Goal: Information Seeking & Learning: Check status

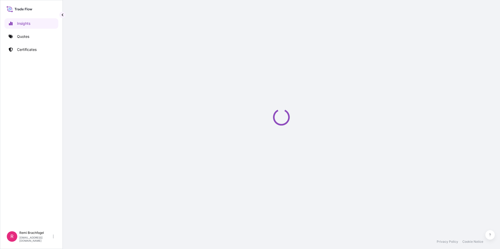
select select "2025"
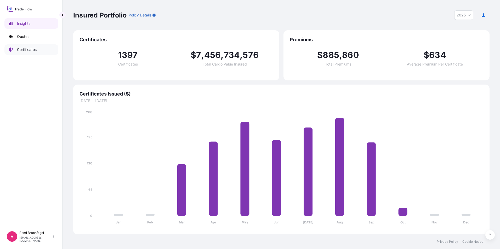
click at [30, 47] on link "Certificates" at bounding box center [31, 49] width 54 height 10
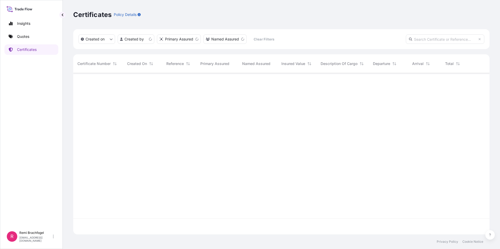
scroll to position [160, 412]
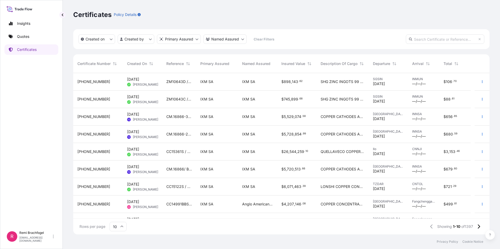
click at [427, 36] on input "text" at bounding box center [445, 38] width 78 height 9
paste input "CC14988E"
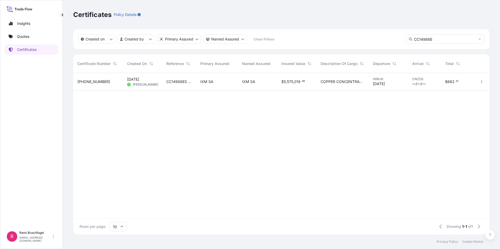
type input "CC14988E"
click at [182, 84] on div "CC14988ES / BL NO. BGD0118651" at bounding box center [179, 82] width 34 height 18
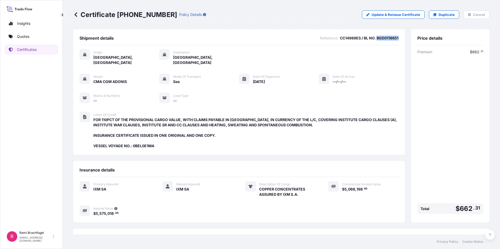
drag, startPoint x: 372, startPoint y: 38, endPoint x: 395, endPoint y: 37, distance: 22.7
click at [395, 37] on div "Shipment details Reference : CC14988ES / BL NO. BGD0118651 Origin [GEOGRAPHIC_D…" at bounding box center [238, 92] width 331 height 126
copy span "BGD0118651"
click at [73, 18] on link at bounding box center [75, 14] width 5 height 8
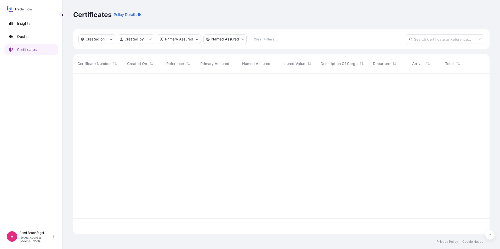
scroll to position [160, 412]
click at [77, 15] on p "Certificates" at bounding box center [92, 14] width 38 height 8
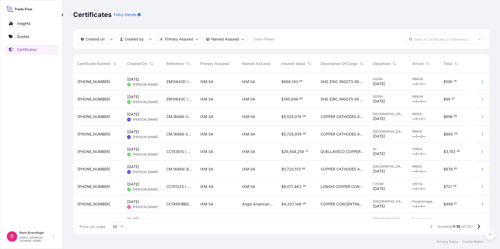
click at [420, 41] on input "text" at bounding box center [445, 38] width 78 height 9
paste input "CC14988F"
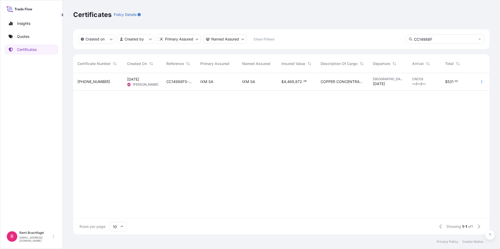
type input "CC14988F"
click at [193, 81] on div "CC14988FS-P / BL NO.: BGD0118652A" at bounding box center [179, 82] width 34 height 18
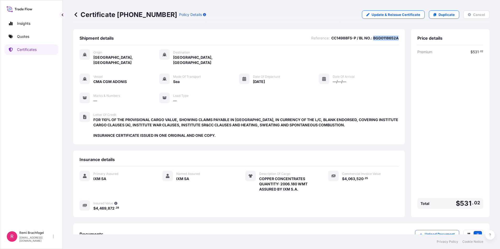
drag, startPoint x: 369, startPoint y: 38, endPoint x: 398, endPoint y: 38, distance: 28.7
click at [398, 38] on div "Shipment details Reference : CC14988FS-P / BL NO.: BGD0118652A Origin [GEOGRAPH…" at bounding box center [238, 86] width 331 height 115
copy span "BGD0118652A"
drag, startPoint x: 327, startPoint y: 128, endPoint x: 335, endPoint y: 110, distance: 19.6
click at [327, 128] on span "FOR 110% OF THE PROVISIONAL CARGO VALUE, SHOWING CLAIMS PAYABLE IN [GEOGRAPHIC_…" at bounding box center [245, 127] width 305 height 21
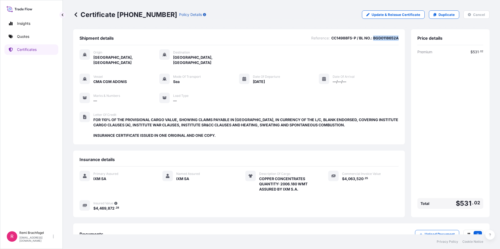
drag, startPoint x: 369, startPoint y: 36, endPoint x: 394, endPoint y: 37, distance: 25.4
click at [394, 37] on span "CC14988FS-P / BL NO.: BGD0118652A" at bounding box center [364, 38] width 67 height 5
copy span "BGD0118652A"
click at [74, 17] on icon at bounding box center [75, 14] width 5 height 5
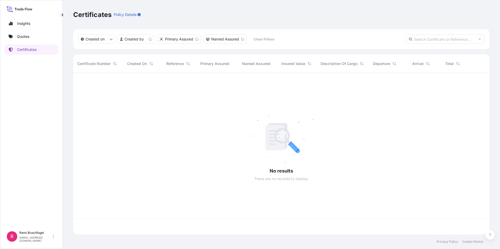
scroll to position [160, 412]
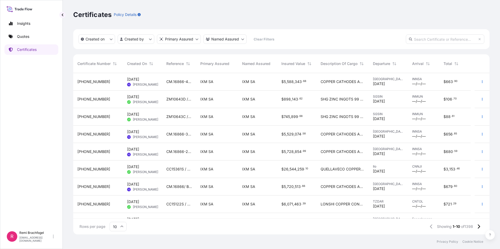
click at [432, 40] on input "text" at bounding box center [445, 38] width 78 height 9
paste input "CC14988G"
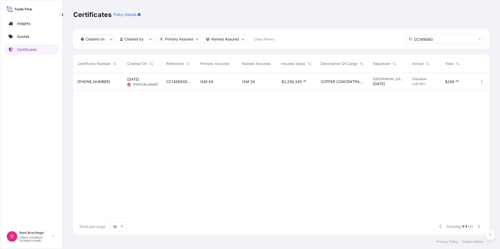
type input "CC14988G"
click at [215, 85] on div "IXM SA" at bounding box center [217, 82] width 42 height 18
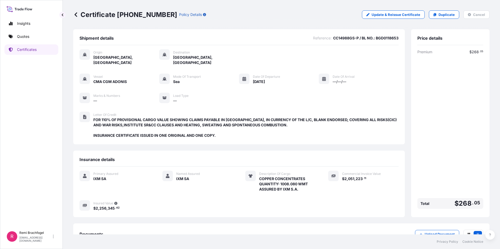
click at [74, 15] on icon at bounding box center [75, 14] width 5 height 5
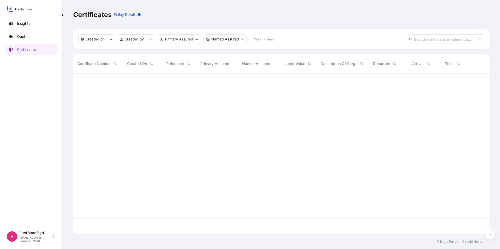
scroll to position [160, 412]
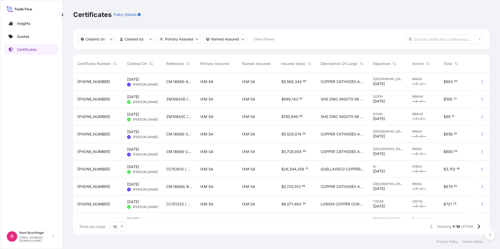
drag, startPoint x: 421, startPoint y: 41, endPoint x: 444, endPoint y: 40, distance: 23.3
click at [421, 41] on input "text" at bounding box center [445, 38] width 78 height 9
paste input "CC14988H"
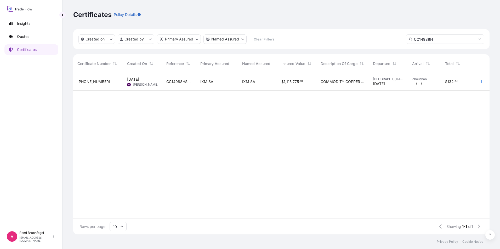
type input "CC14988H"
click at [245, 81] on span "IXM SA" at bounding box center [248, 81] width 13 height 5
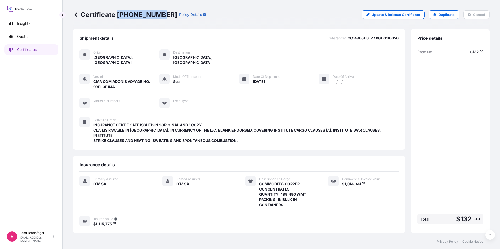
drag, startPoint x: 117, startPoint y: 13, endPoint x: 158, endPoint y: 13, distance: 40.8
click at [158, 13] on p "Certificate [PHONE_NUMBER]" at bounding box center [125, 14] width 104 height 8
copy p "[PHONE_NUMBER]"
click at [77, 20] on div "Certificate [PHONE_NUMBER] Policy Details Update & Reissue Certificate Duplicat…" at bounding box center [281, 14] width 416 height 29
click at [77, 15] on icon at bounding box center [75, 14] width 5 height 5
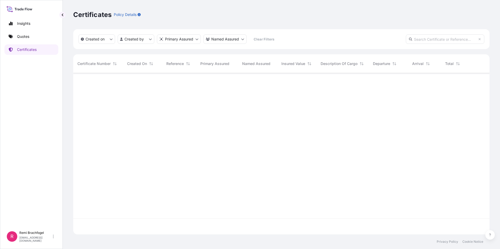
scroll to position [160, 412]
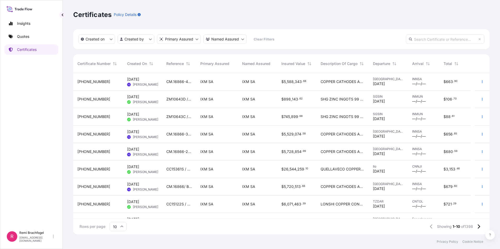
click at [453, 40] on input "text" at bounding box center [445, 38] width 78 height 9
paste input "CC14988I"
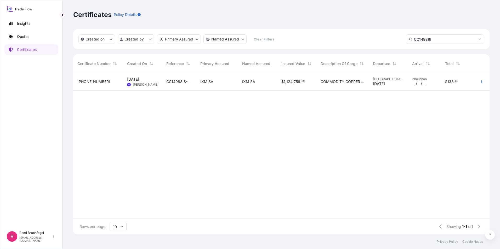
type input "CC14988I"
click at [173, 85] on div "CC14988IS-P/BGD0118858" at bounding box center [179, 82] width 34 height 18
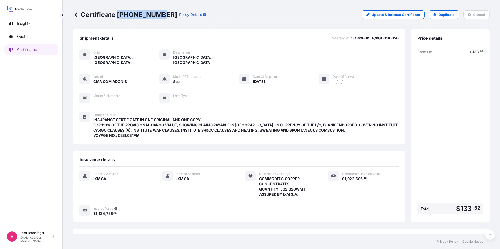
drag, startPoint x: 117, startPoint y: 14, endPoint x: 157, endPoint y: 14, distance: 40.5
click at [157, 14] on p "Certificate [PHONE_NUMBER]" at bounding box center [125, 14] width 104 height 8
copy p "[PHONE_NUMBER]"
click at [78, 15] on p "Certificate [PHONE_NUMBER]" at bounding box center [125, 14] width 104 height 8
click at [74, 16] on icon at bounding box center [75, 14] width 5 height 5
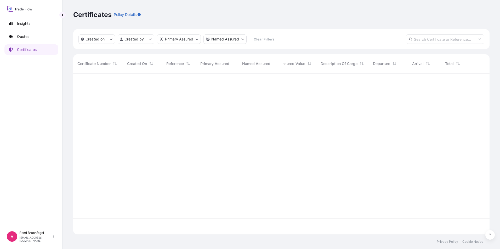
scroll to position [160, 412]
click at [421, 43] on input "text" at bounding box center [445, 38] width 78 height 9
paste input "CC14988J"
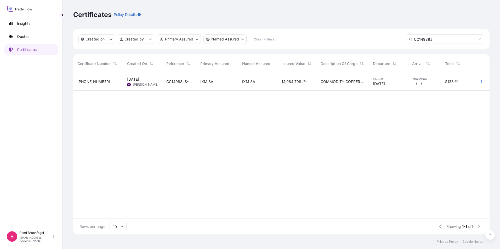
type input "CC14988J"
click at [175, 85] on div "CC14988JS-P / BGD0118859" at bounding box center [179, 82] width 34 height 18
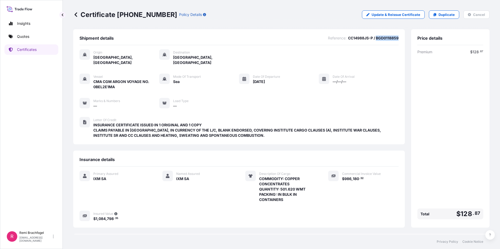
drag, startPoint x: 372, startPoint y: 38, endPoint x: 398, endPoint y: 38, distance: 26.9
click at [398, 38] on div "Shipment details Reference : CC14988JS-P / BGD0118859 Origin [GEOGRAPHIC_DATA],…" at bounding box center [238, 86] width 331 height 115
copy span "BGD0118859"
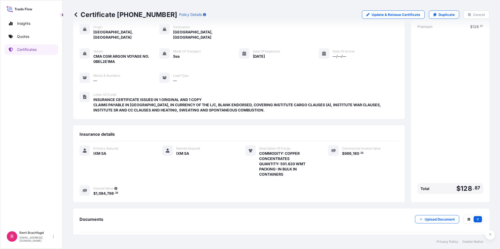
scroll to position [43, 0]
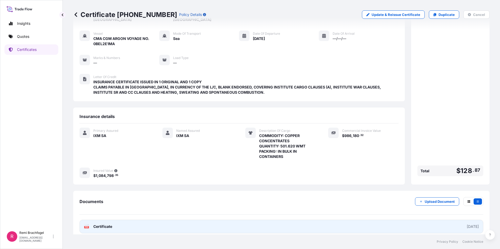
click at [97, 224] on span "Certificate" at bounding box center [102, 226] width 19 height 5
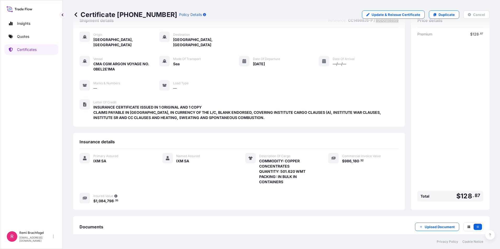
scroll to position [0, 0]
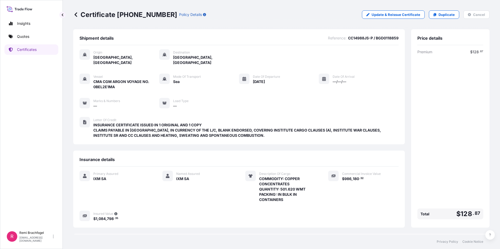
click at [116, 14] on p "Certificate [PHONE_NUMBER]" at bounding box center [125, 14] width 104 height 8
drag, startPoint x: 117, startPoint y: 13, endPoint x: 156, endPoint y: 15, distance: 39.2
click at [156, 15] on p "Certificate [PHONE_NUMBER]" at bounding box center [125, 14] width 104 height 8
copy p "[PHONE_NUMBER]"
click at [76, 14] on icon at bounding box center [75, 14] width 5 height 5
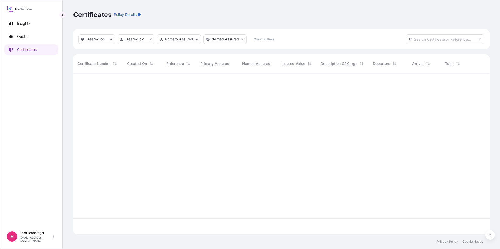
scroll to position [160, 412]
click at [433, 42] on input "text" at bounding box center [445, 38] width 78 height 9
paste input "CC14989"
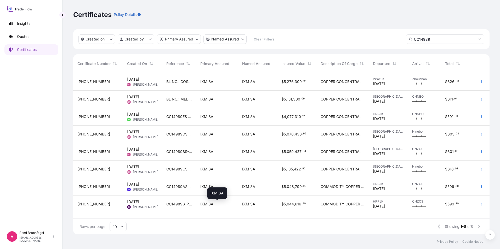
type input "CC14989"
click at [207, 204] on span "IXM SA" at bounding box center [206, 204] width 13 height 5
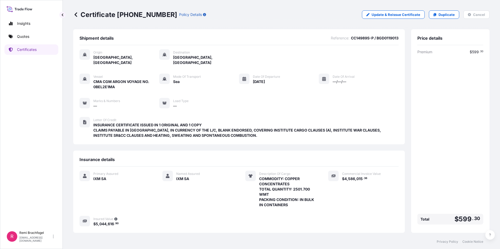
click at [76, 16] on icon at bounding box center [75, 14] width 5 height 5
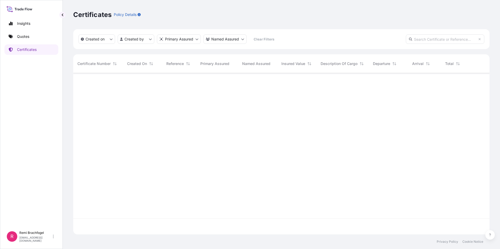
scroll to position [160, 412]
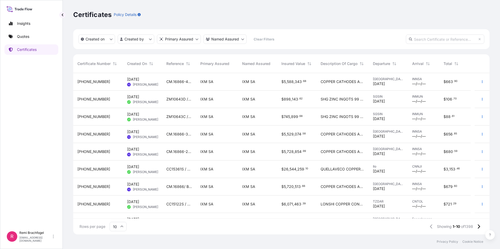
click at [422, 34] on input "text" at bounding box center [445, 38] width 78 height 9
paste input "CC14988"
type input "CC14988"
click at [120, 230] on input "10" at bounding box center [117, 226] width 17 height 9
click at [118, 211] on div "50" at bounding box center [118, 212] width 13 height 10
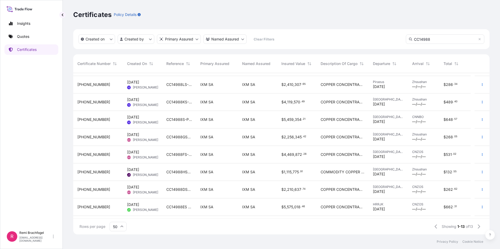
scroll to position [82, 0]
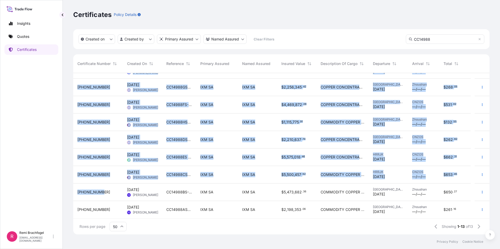
drag, startPoint x: 102, startPoint y: 193, endPoint x: 65, endPoint y: 193, distance: 37.4
click at [67, 193] on div "Certificates Policy Details Created on Created by Primary Assured Named Assured…" at bounding box center [281, 117] width 437 height 235
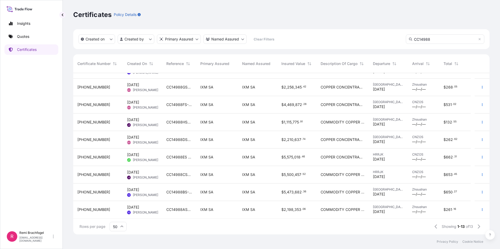
click at [62, 193] on div "Insights Quotes Certificates R Remi Brachfogel [EMAIL_ADDRESS][DOMAIN_NAME]" at bounding box center [31, 124] width 63 height 249
drag, startPoint x: 105, startPoint y: 194, endPoint x: 78, endPoint y: 195, distance: 27.7
click at [78, 195] on div "[PHONE_NUMBER]" at bounding box center [97, 192] width 41 height 5
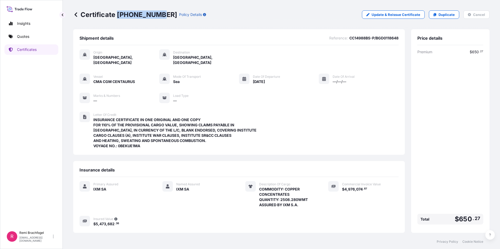
drag, startPoint x: 117, startPoint y: 16, endPoint x: 158, endPoint y: 16, distance: 41.5
click at [158, 16] on p "Certificate [PHONE_NUMBER]" at bounding box center [125, 14] width 104 height 8
copy p "[PHONE_NUMBER]"
click at [75, 15] on icon at bounding box center [75, 14] width 3 height 4
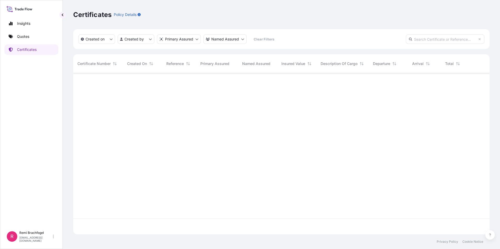
scroll to position [160, 412]
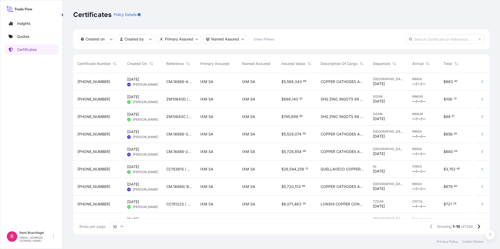
click at [433, 40] on input "text" at bounding box center [445, 38] width 78 height 9
paste input "CC14988"
type input "CC14988"
click at [117, 230] on input "10" at bounding box center [117, 226] width 17 height 9
click at [113, 206] on div "25" at bounding box center [118, 201] width 13 height 10
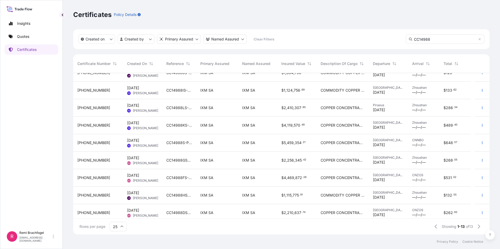
scroll to position [0, 0]
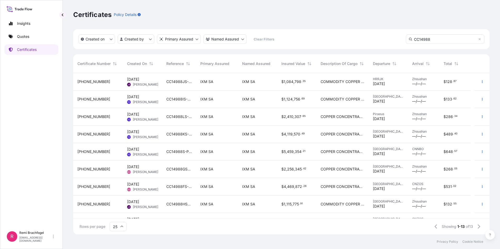
click at [181, 152] on span "CC14988S-P/ MEDUBG209571" at bounding box center [179, 151] width 26 height 5
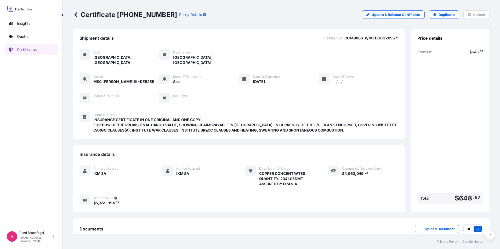
click at [74, 14] on icon at bounding box center [75, 14] width 5 height 5
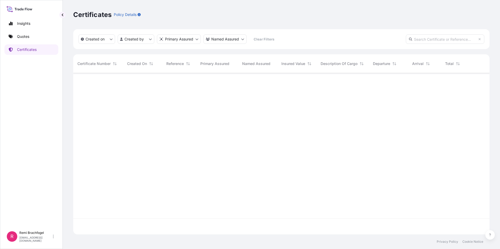
scroll to position [160, 412]
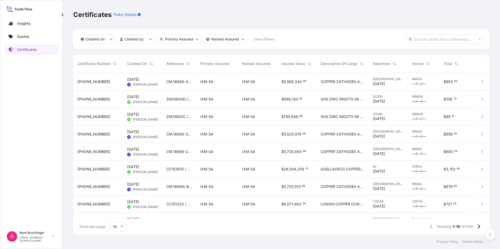
click at [435, 36] on input "text" at bounding box center [445, 38] width 78 height 9
click at [444, 42] on input "[PHONE_NUMBER]" at bounding box center [445, 38] width 78 height 9
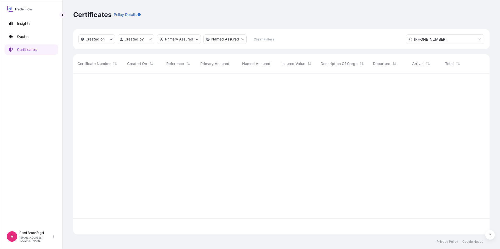
type input "[PHONE_NUMBER]"
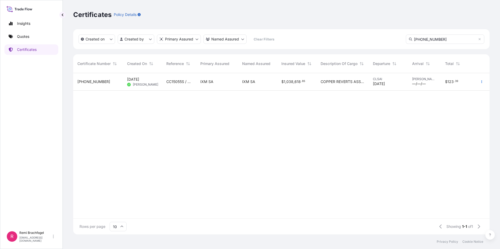
click at [100, 78] on div "[PHONE_NUMBER]" at bounding box center [98, 82] width 50 height 18
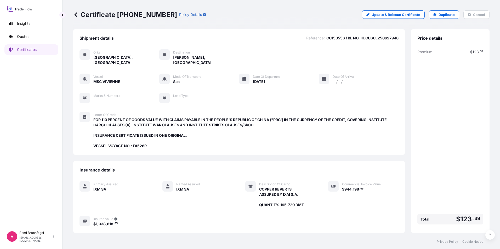
click at [78, 15] on icon at bounding box center [75, 14] width 5 height 5
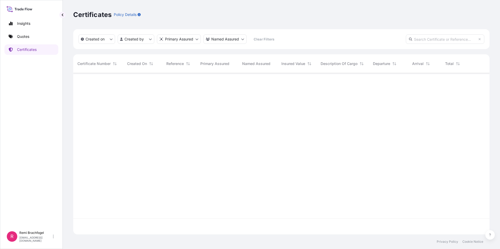
scroll to position [160, 412]
click at [421, 44] on div "Created on Created by Primary Assured Named Assured Clear Filters" at bounding box center [281, 39] width 416 height 20
click at [422, 42] on input "text" at bounding box center [445, 38] width 78 height 9
type input "CC14988"
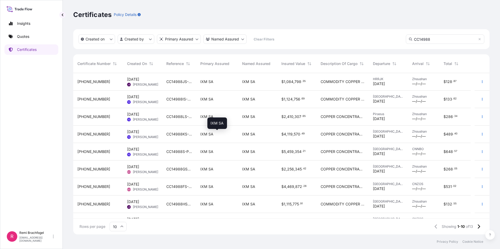
click at [224, 135] on div "IXM SA" at bounding box center [216, 134] width 33 height 5
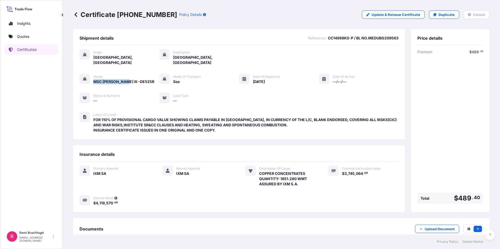
drag, startPoint x: 94, startPoint y: 76, endPoint x: 122, endPoint y: 76, distance: 28.5
click at [122, 79] on span "MSC [PERSON_NAME] III -DE525R" at bounding box center [123, 81] width 61 height 5
copy span "MSC [PERSON_NAME]"
click at [80, 14] on p "Certificate [PHONE_NUMBER]" at bounding box center [125, 14] width 104 height 8
click at [76, 16] on icon at bounding box center [75, 14] width 5 height 5
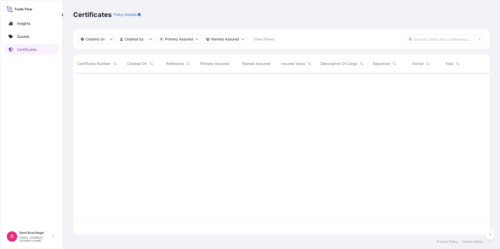
scroll to position [160, 412]
click at [434, 37] on input "text" at bounding box center [445, 38] width 78 height 9
paste input "S101.08127/080"
type input "S"
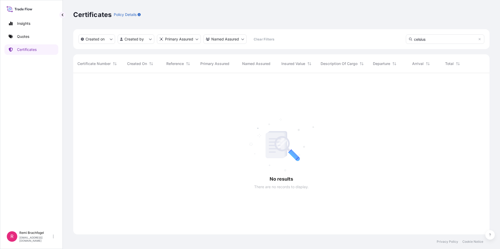
type input "celsius"
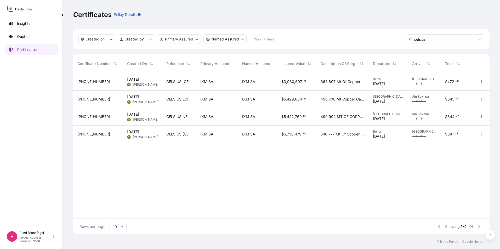
click at [165, 98] on div "CELSIUS EDINBURG DARSOK25021515" at bounding box center [179, 100] width 34 height 18
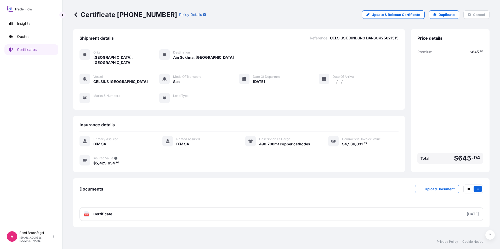
click at [74, 14] on icon at bounding box center [75, 14] width 5 height 5
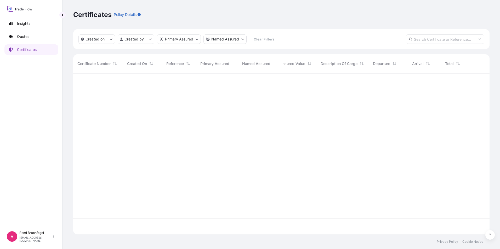
scroll to position [160, 412]
click at [440, 39] on input "text" at bounding box center [445, 38] width 78 height 9
paste input "CC14989"
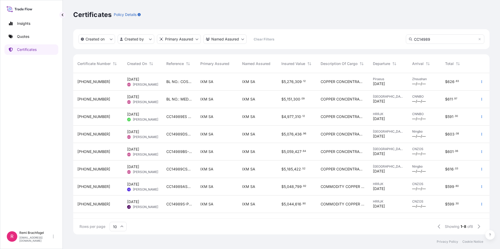
type input "CC14989"
click at [215, 204] on div "IXM SA" at bounding box center [216, 204] width 33 height 5
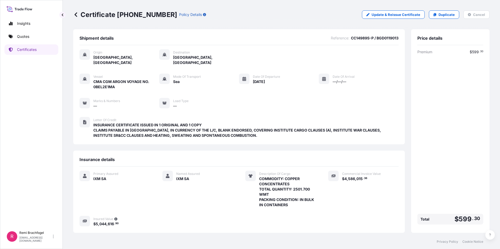
click at [78, 16] on icon at bounding box center [75, 14] width 5 height 5
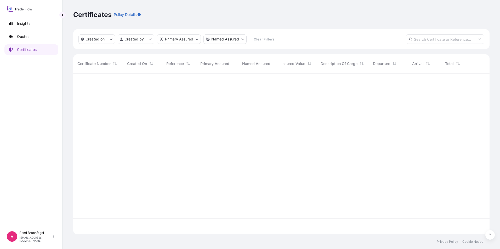
scroll to position [160, 412]
click at [434, 39] on input "text" at bounding box center [445, 38] width 78 height 9
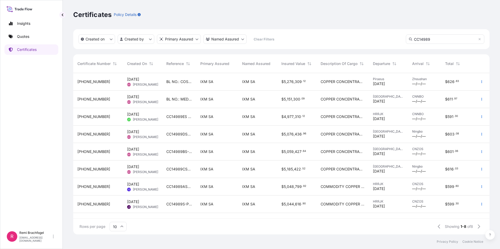
type input "CC14989"
click at [165, 188] on div "CC14989AS-P/BGD0119014" at bounding box center [179, 187] width 34 height 18
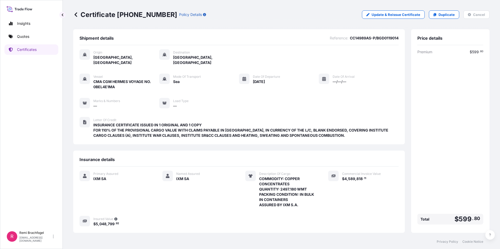
click at [75, 16] on icon at bounding box center [75, 14] width 5 height 5
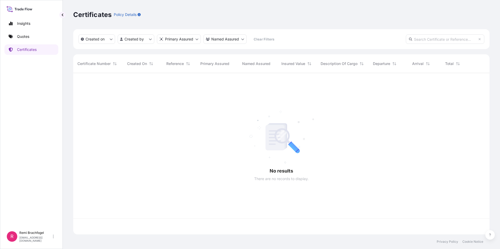
scroll to position [160, 412]
click at [424, 43] on input "text" at bounding box center [445, 38] width 78 height 9
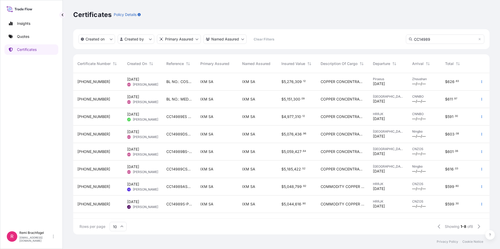
type input "CC14989"
click at [179, 168] on span "CC14989CS-P / BL NO.: MEDUBG212468" at bounding box center [179, 169] width 26 height 5
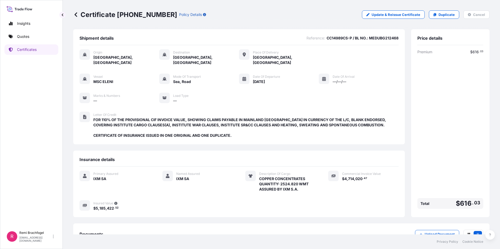
click at [77, 14] on icon at bounding box center [75, 14] width 5 height 5
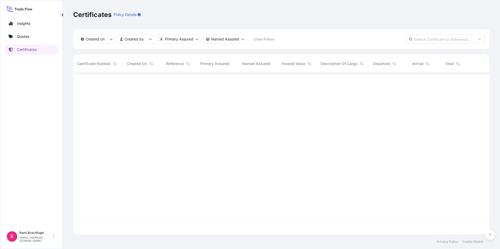
scroll to position [160, 412]
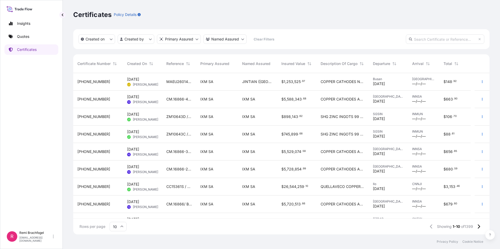
click at [435, 40] on input "text" at bounding box center [445, 38] width 78 height 9
type input "CC14989"
click at [114, 101] on div "[PHONE_NUMBER]" at bounding box center [97, 99] width 41 height 5
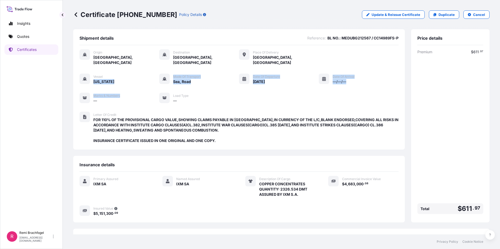
drag, startPoint x: 125, startPoint y: 79, endPoint x: 94, endPoint y: 78, distance: 30.9
click at [94, 78] on div "Vessel [US_STATE] Mode of Transport Sea, Road Date of Departure [DATE] Date of …" at bounding box center [238, 89] width 319 height 30
drag, startPoint x: 94, startPoint y: 78, endPoint x: 164, endPoint y: 131, distance: 87.8
click at [164, 131] on span "FOR 110% OF THE PROVISIONAL CARGO VALUE,SHOWING CLAIMS PAYABLE IN [GEOGRAPHIC_D…" at bounding box center [245, 130] width 305 height 26
drag, startPoint x: 122, startPoint y: 77, endPoint x: 95, endPoint y: 77, distance: 27.2
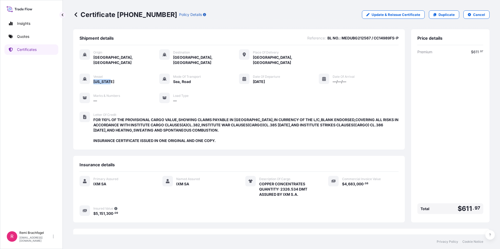
click at [95, 77] on div "Vessel [US_STATE] Mode of Transport Sea, Road Date of Departure [DATE] Date of …" at bounding box center [238, 89] width 319 height 30
drag, startPoint x: 339, startPoint y: 38, endPoint x: 357, endPoint y: 38, distance: 18.6
click at [357, 38] on span "BL NO.: MEDUBG212567 / CC14989FS-P" at bounding box center [362, 38] width 71 height 5
drag, startPoint x: 357, startPoint y: 38, endPoint x: 365, endPoint y: 37, distance: 7.9
click at [365, 37] on span "BL NO.: MEDUBG212567 / CC14989FS-P" at bounding box center [362, 38] width 71 height 5
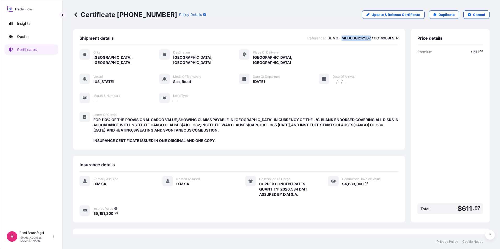
copy span "MEDUBG212567"
click at [283, 120] on span "FOR 110% OF THE PROVISIONAL CARGO VALUE,SHOWING CLAIMS PAYABLE IN [GEOGRAPHIC_D…" at bounding box center [245, 130] width 305 height 26
drag, startPoint x: 369, startPoint y: 38, endPoint x: 395, endPoint y: 37, distance: 26.2
click at [395, 37] on div "Shipment details Reference : BL NO.: MEDUBG212567 / CC14989FS-P Origin [GEOGRAP…" at bounding box center [238, 89] width 331 height 120
click at [78, 17] on p "Certificate [PHONE_NUMBER]" at bounding box center [125, 14] width 104 height 8
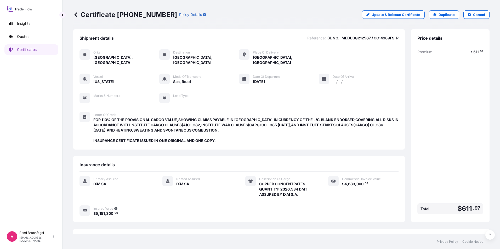
click at [74, 16] on icon at bounding box center [75, 14] width 5 height 5
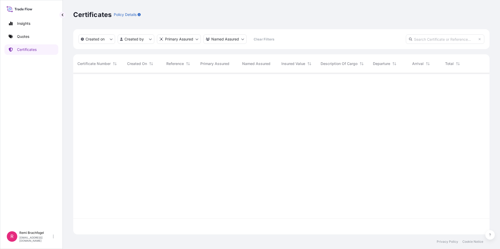
scroll to position [160, 412]
click at [431, 42] on input "text" at bounding box center [445, 38] width 78 height 9
paste input "ZC5001"
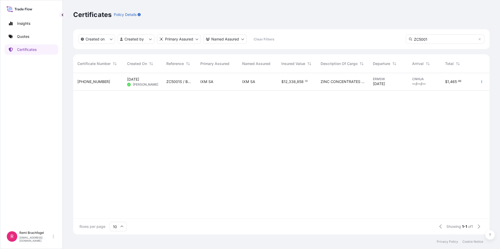
type input "ZC5001"
click at [177, 82] on span "ZC5001S / BL NO. JCT 93" at bounding box center [179, 81] width 26 height 5
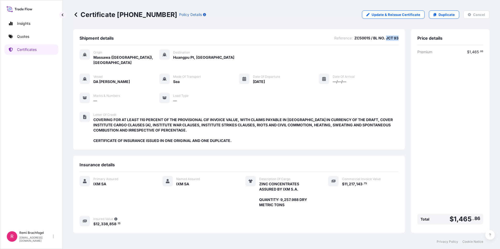
drag, startPoint x: 381, startPoint y: 38, endPoint x: 398, endPoint y: 38, distance: 16.5
click at [398, 38] on div "Shipment details Reference : ZC5001S / BL NO. JCT 93 Origin Massawa ([GEOGRAPHI…" at bounding box center [238, 89] width 331 height 120
click at [77, 18] on link at bounding box center [75, 14] width 5 height 8
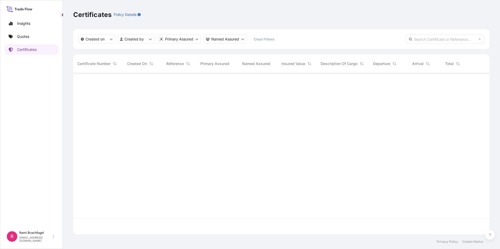
scroll to position [160, 412]
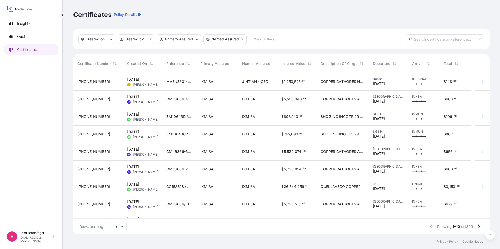
click at [444, 38] on input "text" at bounding box center [445, 38] width 78 height 9
paste input "ZC4859"
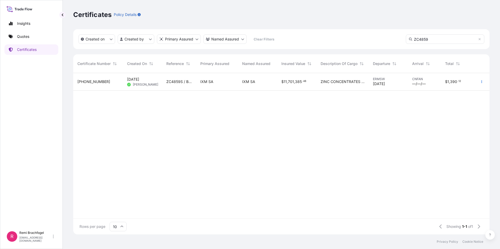
type input "ZC4859"
click at [178, 83] on span "ZC4859S / BL NO. JCT 95" at bounding box center [179, 81] width 26 height 5
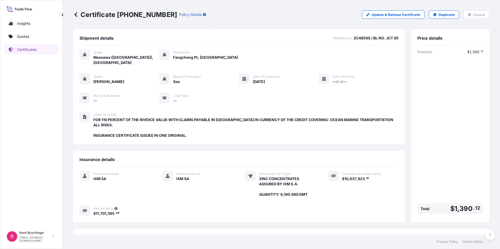
click at [383, 39] on span "ZC4859S / BL NO. JCT 95" at bounding box center [375, 38] width 45 height 5
drag, startPoint x: 382, startPoint y: 39, endPoint x: 393, endPoint y: 38, distance: 11.5
click at [393, 38] on span "ZC4859S / BL NO. JCT 95" at bounding box center [375, 38] width 45 height 5
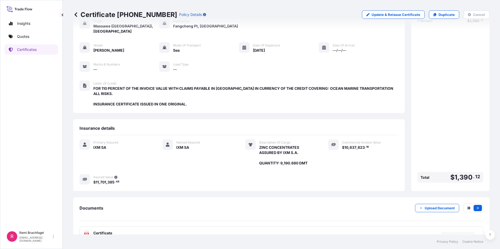
scroll to position [33, 0]
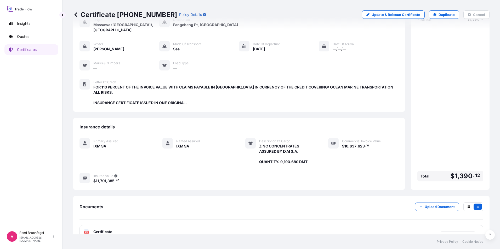
click at [157, 225] on div "PDF Certificate" at bounding box center [280, 232] width 403 height 14
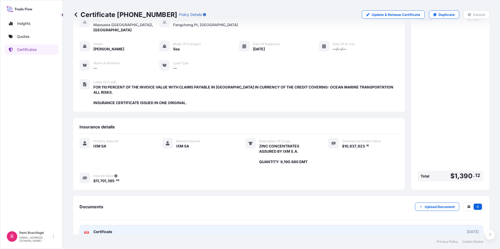
click at [376, 225] on link "PDF Certificate [DATE]" at bounding box center [280, 232] width 403 height 14
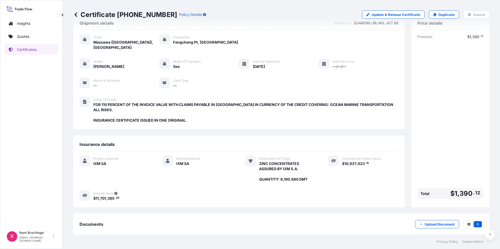
scroll to position [0, 0]
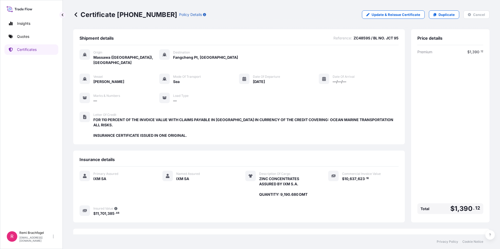
click at [76, 15] on icon at bounding box center [75, 14] width 5 height 5
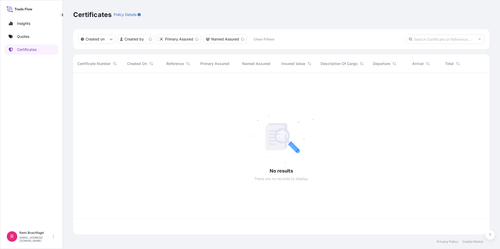
scroll to position [160, 412]
click at [434, 39] on input "text" at bounding box center [445, 38] width 78 height 9
paste input "CC14990"
type input "CC14990"
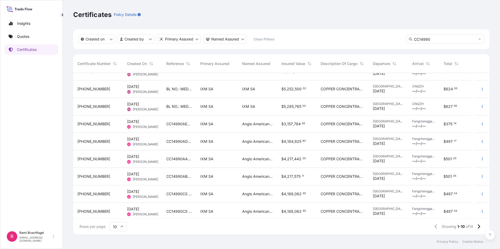
scroll to position [30, 0]
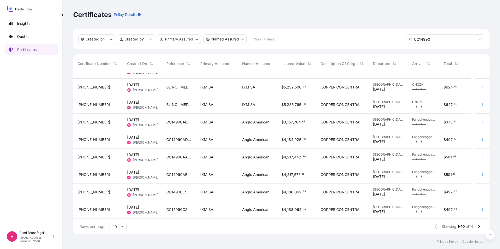
click at [115, 226] on input "10" at bounding box center [117, 226] width 17 height 9
click at [115, 201] on div "25" at bounding box center [118, 201] width 13 height 10
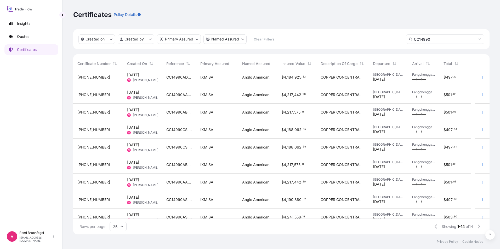
scroll to position [100, 0]
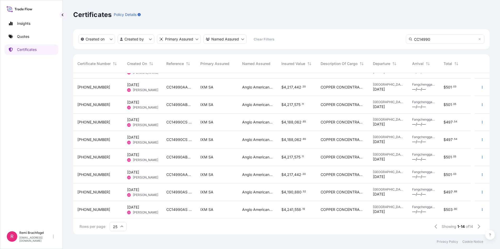
drag, startPoint x: 437, startPoint y: 39, endPoint x: 443, endPoint y: 40, distance: 6.0
click at [437, 39] on input "CC14990" at bounding box center [445, 38] width 78 height 9
click at [478, 39] on icon at bounding box center [479, 39] width 3 height 3
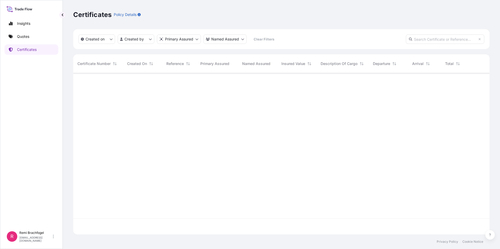
click at [453, 38] on input "text" at bounding box center [445, 38] width 78 height 9
paste input "SOL INTEGRITY"
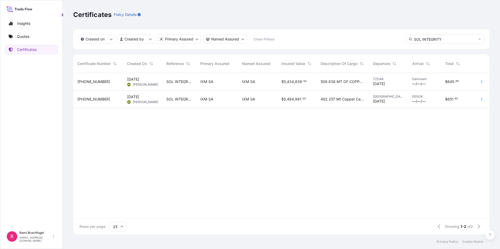
type input "SOL INTEGRITY"
click at [479, 37] on input "SOL INTEGRITY" at bounding box center [445, 38] width 78 height 9
click at [479, 38] on icon at bounding box center [479, 39] width 3 height 3
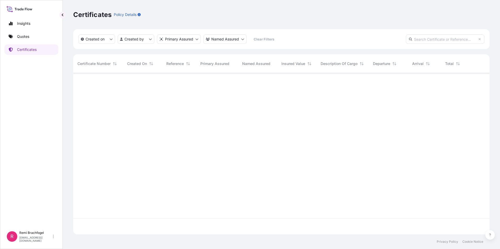
click at [438, 38] on input "text" at bounding box center [445, 38] width 78 height 9
paste input "XIN [PERSON_NAME]"
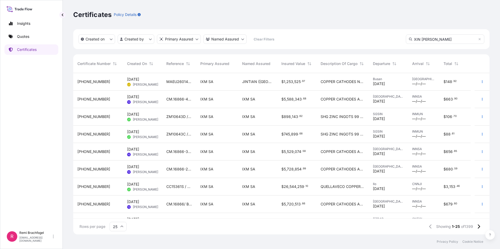
click at [457, 39] on input "XIN [PERSON_NAME]" at bounding box center [445, 38] width 78 height 9
type input "XIN [PERSON_NAME]"
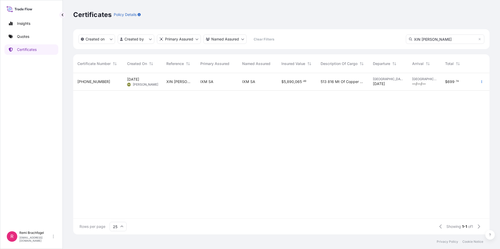
click at [478, 37] on input "XIN [PERSON_NAME]" at bounding box center [445, 38] width 78 height 9
click at [481, 37] on input "XIN [PERSON_NAME]" at bounding box center [445, 38] width 78 height 9
click at [480, 39] on icon at bounding box center [479, 39] width 2 height 2
click at [437, 38] on input "text" at bounding box center [445, 38] width 78 height 9
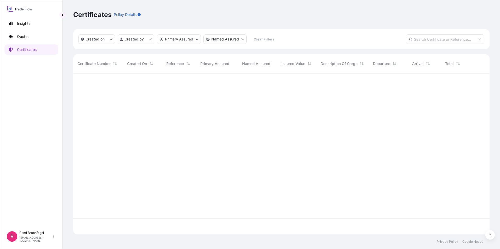
paste input "CC14991"
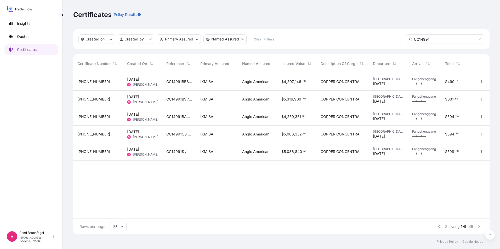
type input "CC14991"
click at [177, 116] on span "CC14991BAS / BL No. BGD0119861" at bounding box center [179, 116] width 26 height 5
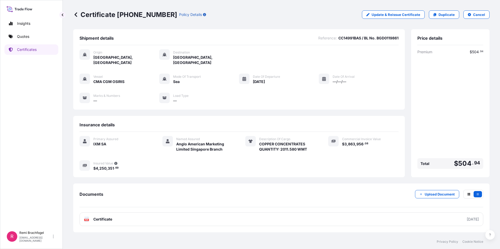
click at [74, 15] on icon at bounding box center [75, 14] width 5 height 5
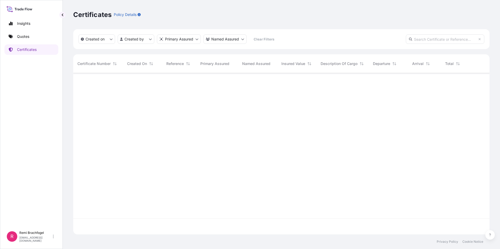
scroll to position [160, 412]
click at [427, 40] on input "text" at bounding box center [445, 38] width 78 height 9
paste input "CC14991BB"
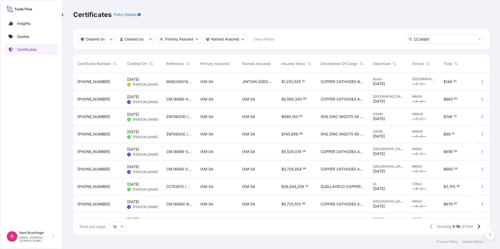
type input "CC14991"
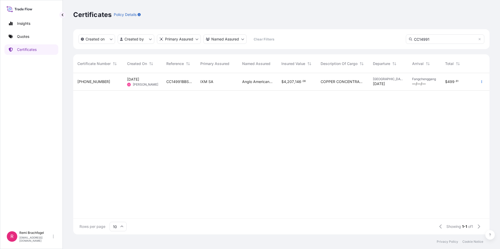
click at [185, 78] on div "CC14991BBS / BL No. BGD0119862" at bounding box center [179, 82] width 34 height 18
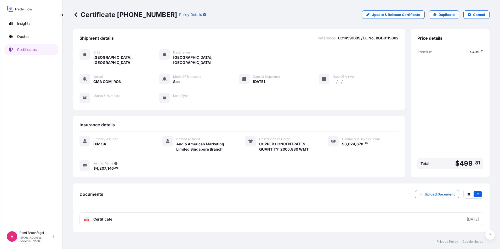
click at [74, 15] on icon at bounding box center [75, 14] width 5 height 5
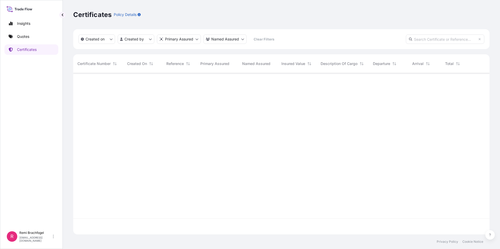
scroll to position [160, 412]
click at [455, 37] on input "text" at bounding box center [445, 38] width 78 height 9
paste input "C"
click at [448, 42] on input "text" at bounding box center [445, 38] width 78 height 9
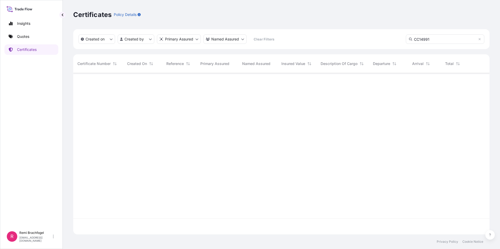
type input "CC14991"
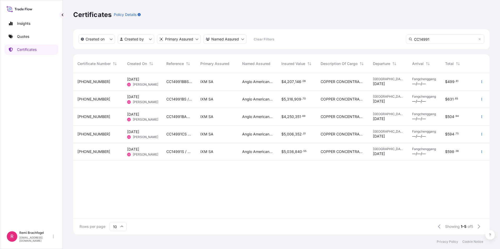
click at [179, 98] on span "CC14991BS / BL No. MEDUBG218077" at bounding box center [179, 99] width 26 height 5
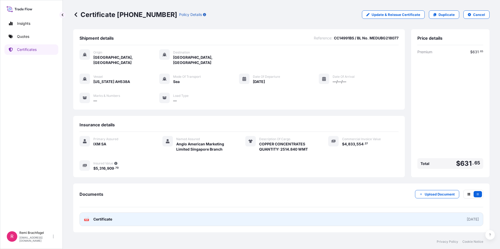
click at [194, 218] on link "PDF Certificate [DATE]" at bounding box center [280, 220] width 403 height 14
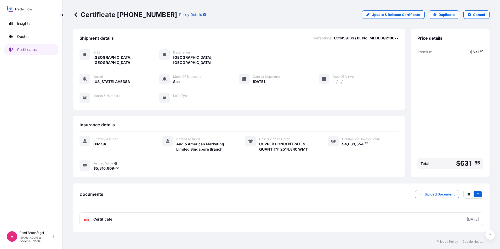
click at [73, 15] on icon at bounding box center [75, 14] width 5 height 5
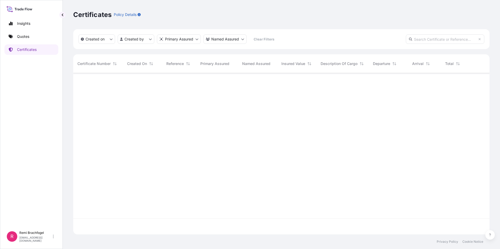
scroll to position [160, 412]
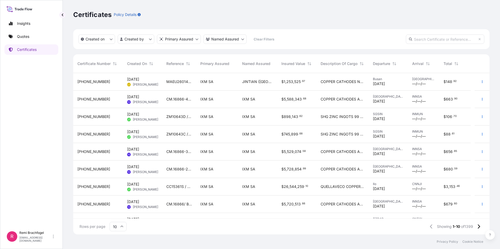
click at [434, 39] on input "text" at bounding box center [445, 38] width 78 height 9
paste input "ZC4859"
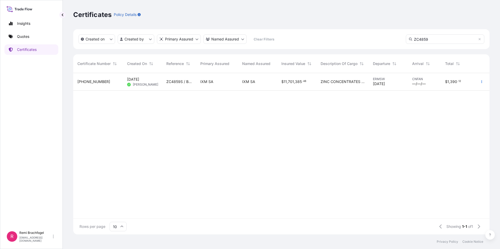
type input "ZC4859"
drag, startPoint x: 111, startPoint y: 81, endPoint x: 76, endPoint y: 81, distance: 35.0
click at [76, 81] on div "[PHONE_NUMBER]" at bounding box center [98, 82] width 50 height 18
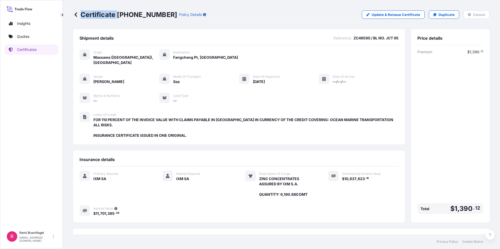
drag, startPoint x: 118, startPoint y: 15, endPoint x: 159, endPoint y: 14, distance: 41.0
click at [159, 14] on div "Certificate [PHONE_NUMBER] Policy Details" at bounding box center [139, 14] width 133 height 8
drag, startPoint x: 159, startPoint y: 14, endPoint x: 158, endPoint y: 18, distance: 3.7
click at [159, 16] on div "Certificate [PHONE_NUMBER] Policy Details" at bounding box center [139, 14] width 133 height 8
drag, startPoint x: 118, startPoint y: 13, endPoint x: 159, endPoint y: 13, distance: 40.8
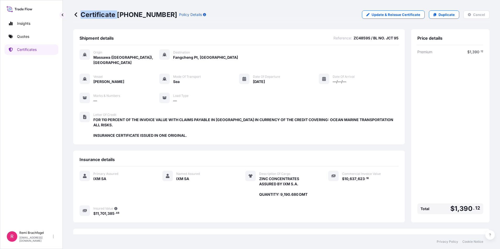
click at [159, 13] on div "Certificate [PHONE_NUMBER] Policy Details" at bounding box center [139, 14] width 133 height 8
click at [159, 14] on div "Certificate [PHONE_NUMBER] Policy Details" at bounding box center [139, 14] width 133 height 8
drag, startPoint x: 159, startPoint y: 15, endPoint x: 118, endPoint y: 16, distance: 41.0
click at [118, 16] on p "Certificate [PHONE_NUMBER]" at bounding box center [125, 14] width 104 height 8
click at [77, 16] on icon at bounding box center [75, 14] width 3 height 4
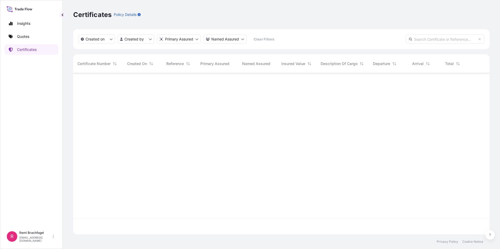
scroll to position [160, 412]
click at [445, 38] on input "text" at bounding box center [445, 38] width 78 height 9
paste input "ZC5001"
type input "ZC5001"
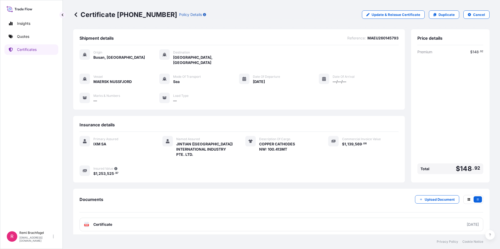
click at [78, 16] on icon at bounding box center [75, 14] width 5 height 5
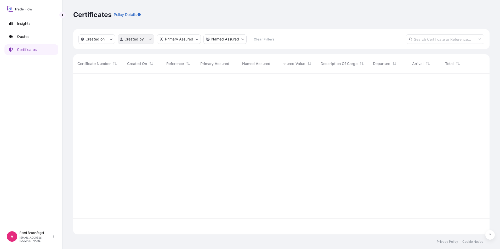
scroll to position [160, 412]
click at [425, 44] on div "Created on Created by Primary Assured Named Assured Clear Filters" at bounding box center [281, 39] width 416 height 20
click at [436, 42] on input "text" at bounding box center [445, 38] width 78 height 9
paste input "ZC5001"
type input "ZC5001"
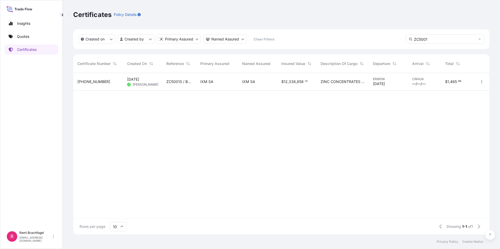
click at [166, 85] on div "ZC5001S / BL NO. JCT 93" at bounding box center [179, 82] width 34 height 18
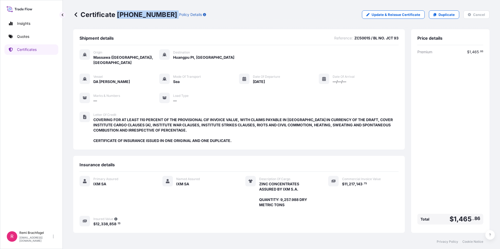
drag, startPoint x: 118, startPoint y: 13, endPoint x: 164, endPoint y: 16, distance: 46.6
click at [164, 16] on div "Certificate [PHONE_NUMBER] Policy Details" at bounding box center [139, 14] width 133 height 8
click at [76, 14] on icon at bounding box center [75, 14] width 5 height 5
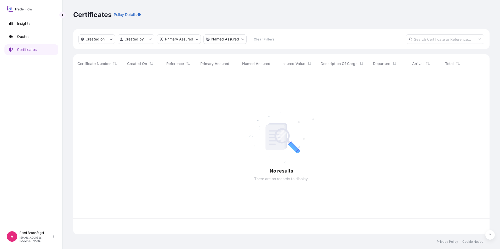
scroll to position [160, 412]
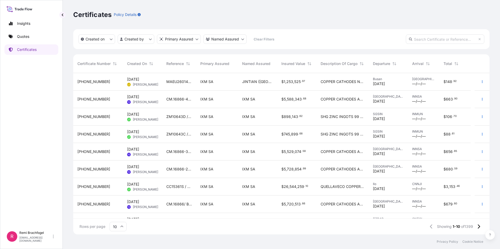
drag, startPoint x: 117, startPoint y: 232, endPoint x: 121, endPoint y: 230, distance: 4.1
click at [118, 232] on div "Rows per page 10 Showing 1-10 of 1399" at bounding box center [281, 227] width 416 height 16
click at [121, 230] on input "10" at bounding box center [117, 226] width 17 height 9
click at [122, 216] on div "50" at bounding box center [118, 212] width 13 height 10
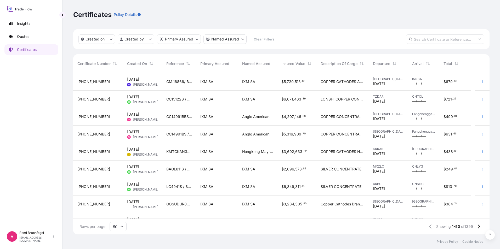
scroll to position [131, 0]
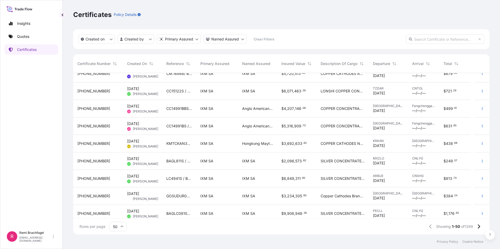
click at [406, 93] on div "TZDAR [DATE]" at bounding box center [387, 92] width 39 height 18
